Goal: Task Accomplishment & Management: Manage account settings

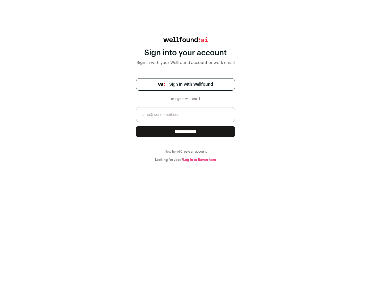
click at [191, 84] on span "Sign in with Wellfound" at bounding box center [191, 84] width 44 height 6
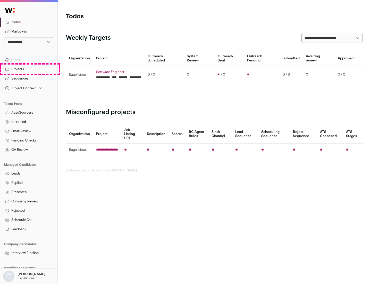
click at [29, 69] on link "Projects" at bounding box center [28, 68] width 57 height 9
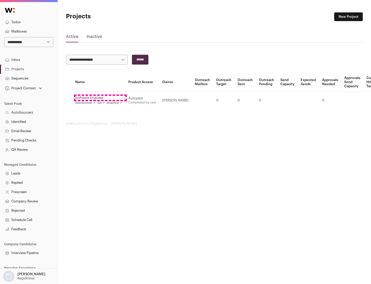
click at [100, 98] on link "Software Engineer" at bounding box center [98, 98] width 47 height 4
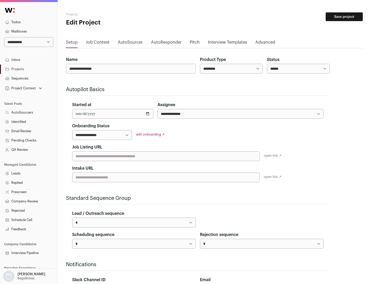
click at [344, 17] on button "Save project" at bounding box center [344, 16] width 37 height 9
